Goal: Go to known website: Access a specific website the user already knows

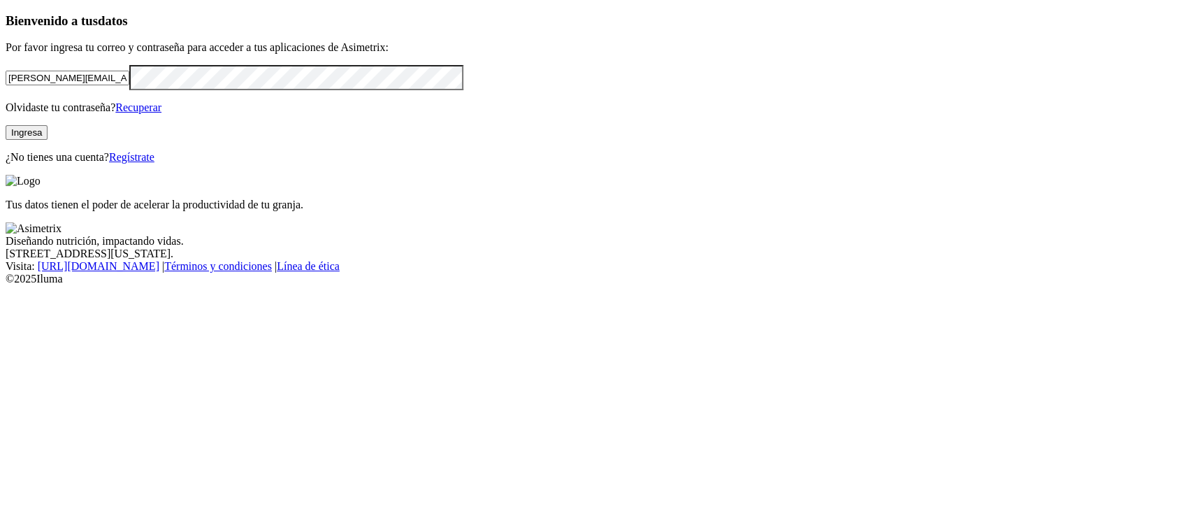
drag, startPoint x: 204, startPoint y: 175, endPoint x: 158, endPoint y: 175, distance: 46.1
click at [129, 85] on input "andres.arias@grupobios.co" at bounding box center [68, 78] width 124 height 15
drag, startPoint x: 249, startPoint y: 168, endPoint x: 167, endPoint y: 171, distance: 81.8
click at [129, 85] on input "andres.arias@grupobios.co" at bounding box center [68, 78] width 124 height 15
type input "andres.arias@contegral.co"
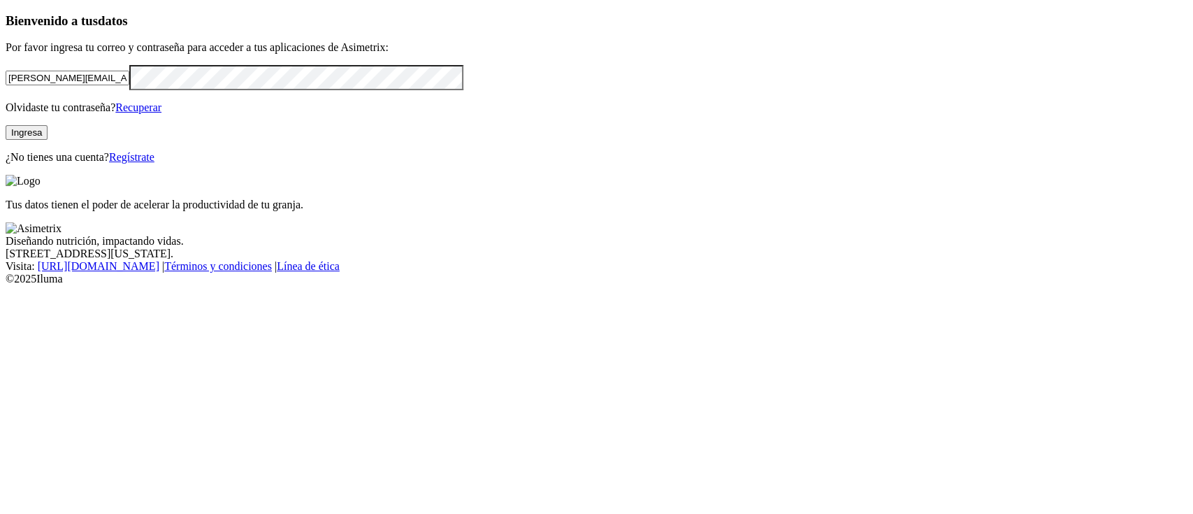
click at [48, 140] on button "Ingresa" at bounding box center [27, 132] width 42 height 15
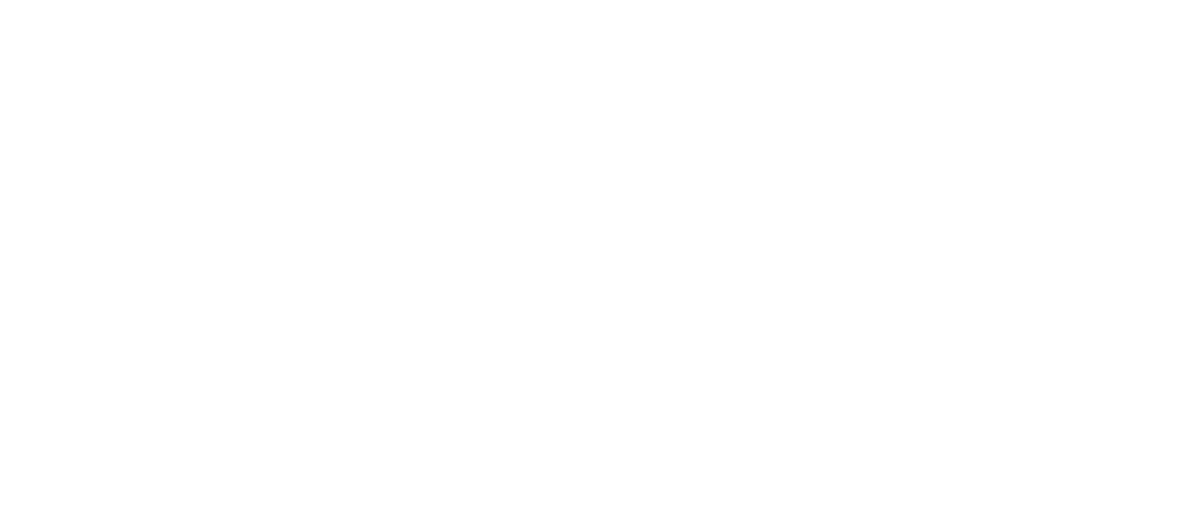
drag, startPoint x: 0, startPoint y: 0, endPoint x: 325, endPoint y: 179, distance: 370.9
